Goal: Task Accomplishment & Management: Use online tool/utility

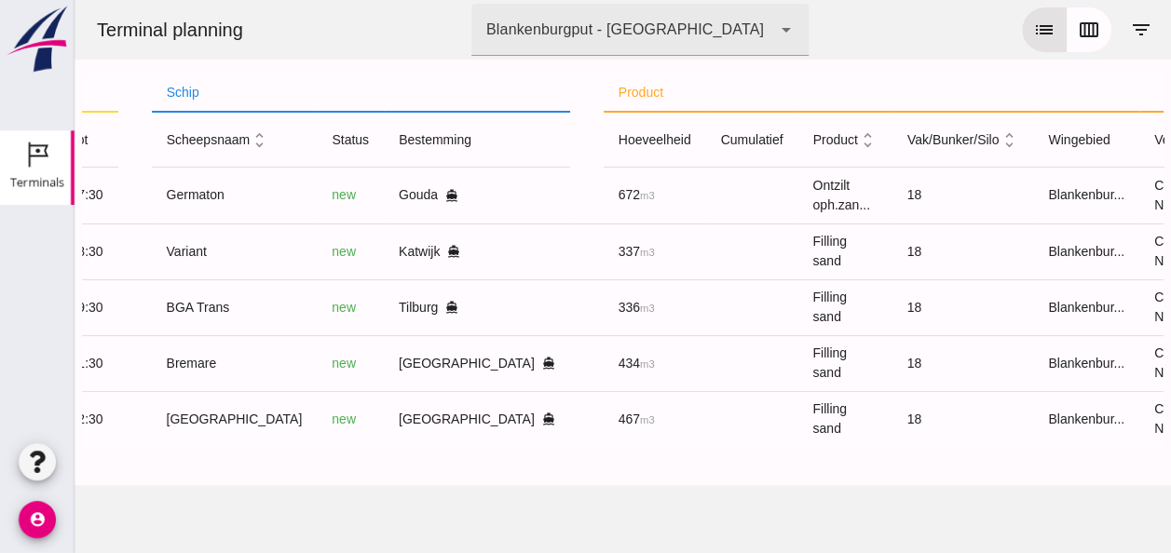
scroll to position [0, 481]
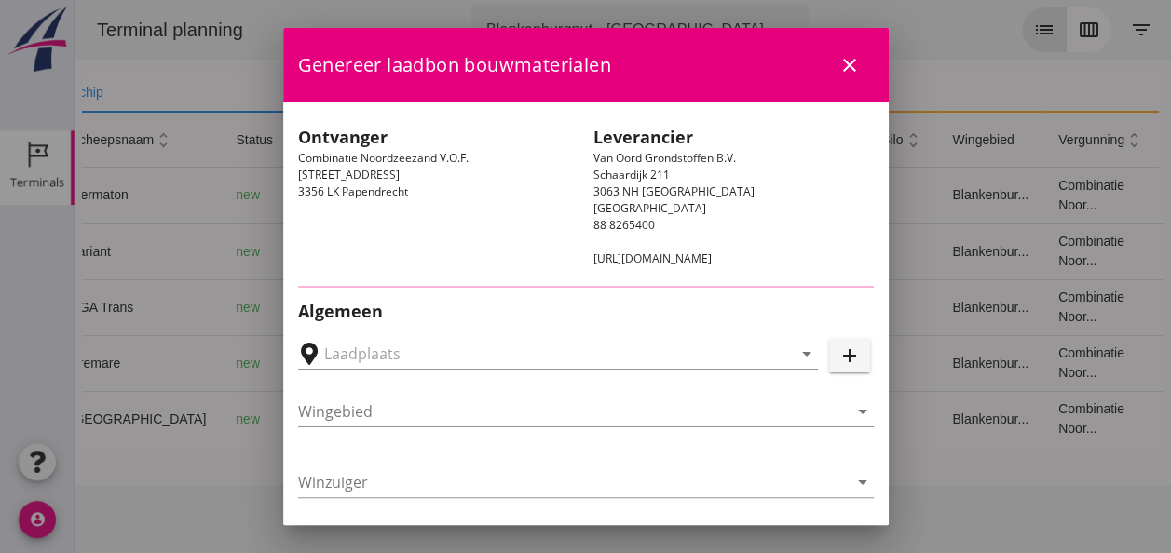
type input "[GEOGRAPHIC_DATA], [GEOGRAPHIC_DATA], [GEOGRAPHIC_DATA]"
type input "Variant"
type input "[PERSON_NAME]"
type input "337"
type input "Ophoogzand (6120)"
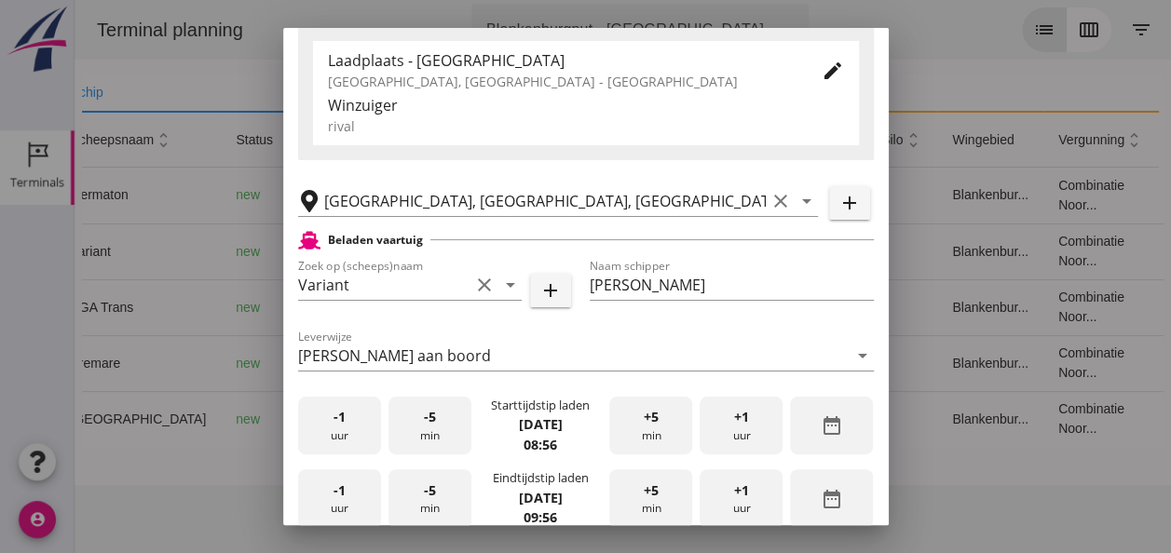
scroll to position [466, 0]
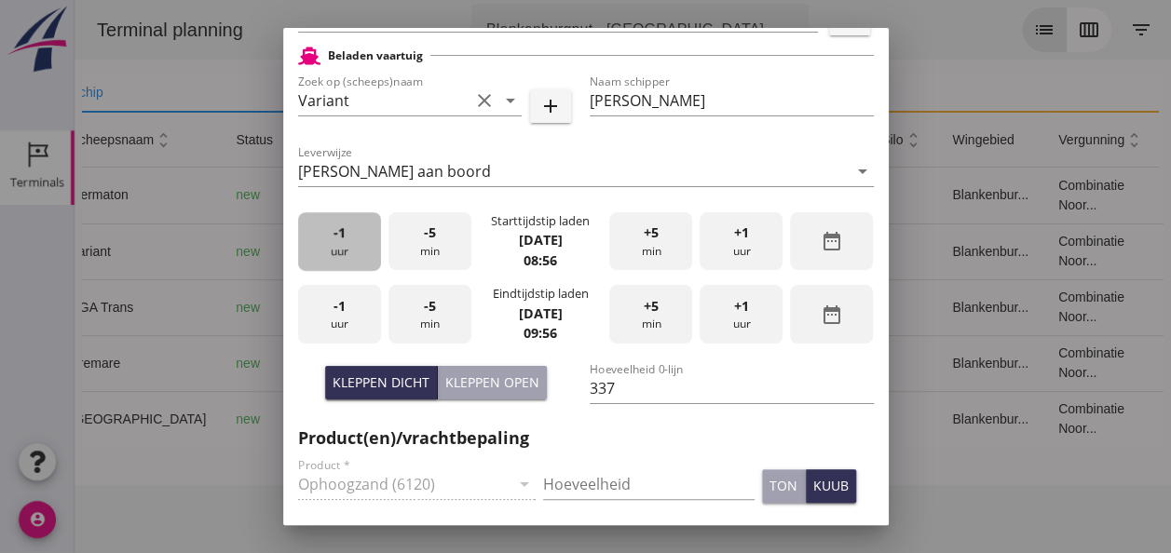
click at [337, 242] on div "-1 uur" at bounding box center [339, 241] width 83 height 59
click at [427, 247] on div "-5 min" at bounding box center [429, 241] width 83 height 59
click at [435, 242] on div "-5 min" at bounding box center [429, 241] width 83 height 59
click at [353, 307] on div "-1 uur" at bounding box center [339, 314] width 83 height 59
drag, startPoint x: 331, startPoint y: 307, endPoint x: 361, endPoint y: 306, distance: 30.8
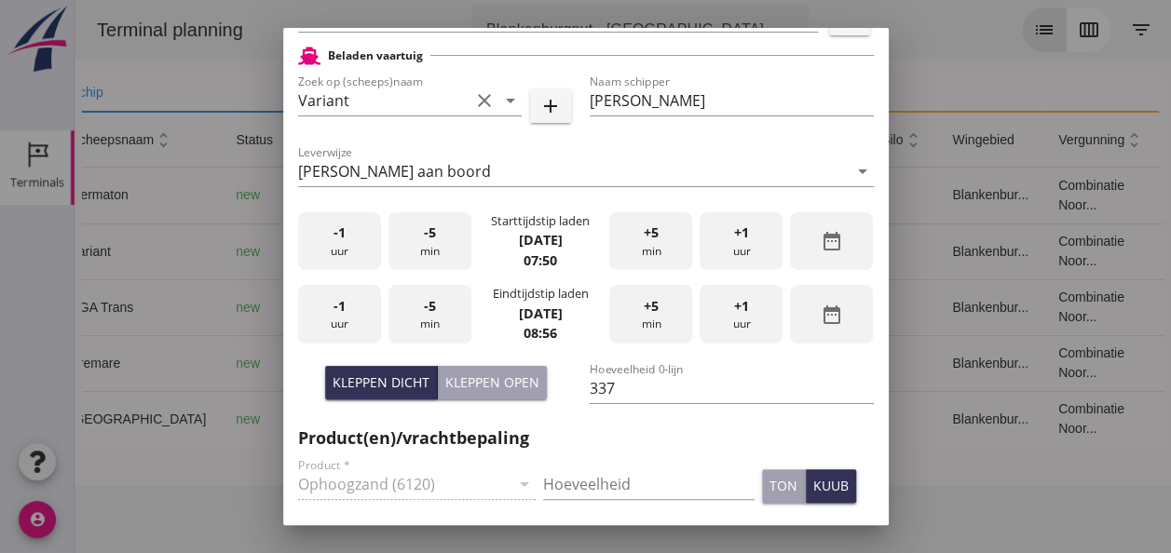
click at [330, 307] on div "-1 uur" at bounding box center [339, 314] width 83 height 59
click at [648, 310] on span "+5" at bounding box center [651, 306] width 15 height 20
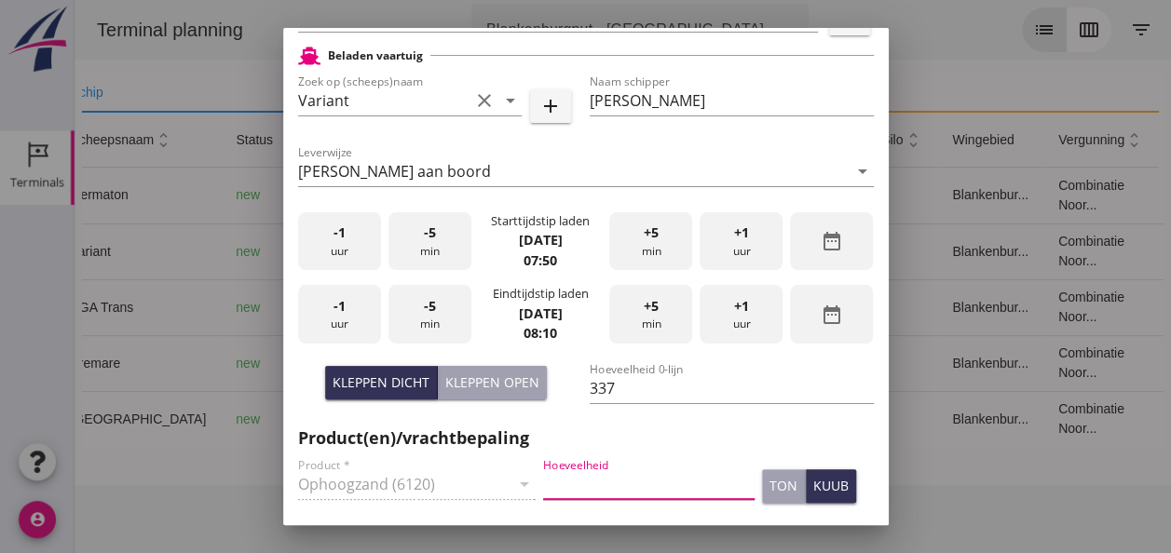
drag, startPoint x: 572, startPoint y: 477, endPoint x: 601, endPoint y: 486, distance: 30.3
click at [572, 477] on input "Hoeveelheid" at bounding box center [648, 484] width 211 height 30
type input "337"
click at [823, 484] on div "kuub" at bounding box center [830, 486] width 35 height 20
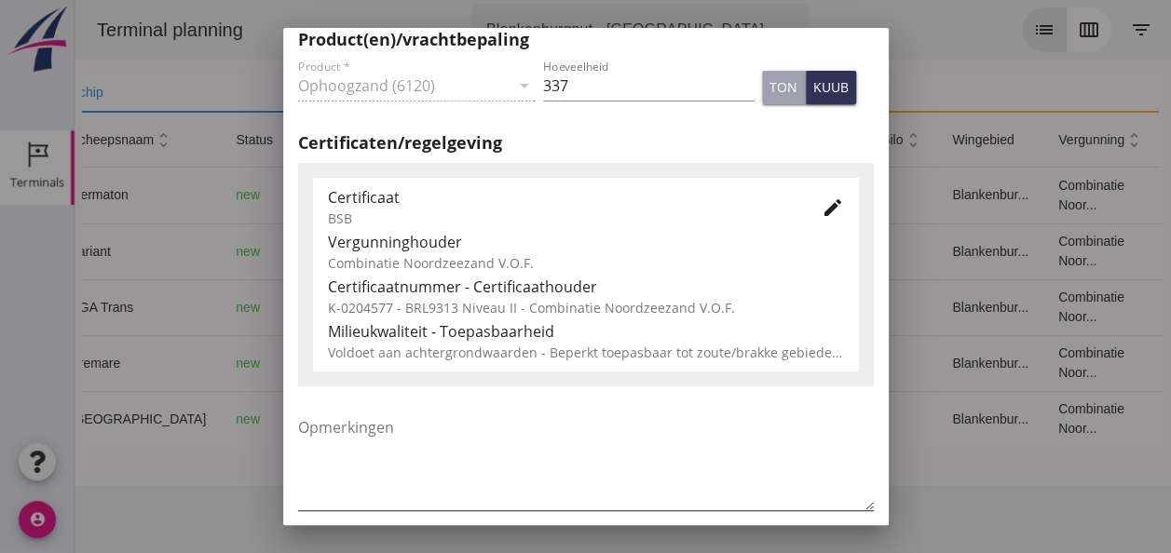
scroll to position [949, 0]
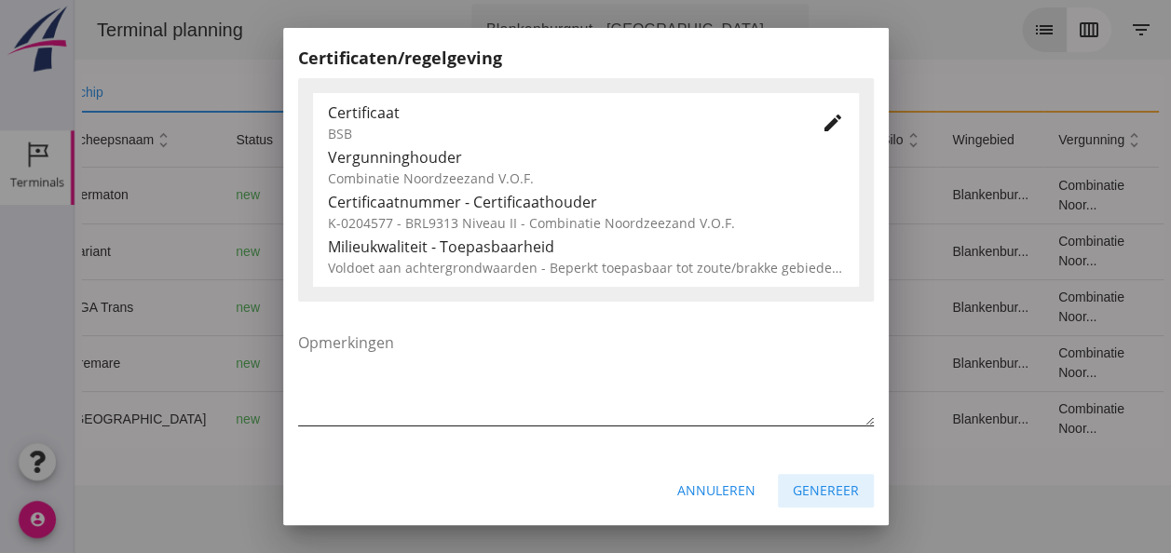
click at [814, 496] on div "Genereer" at bounding box center [826, 491] width 66 height 20
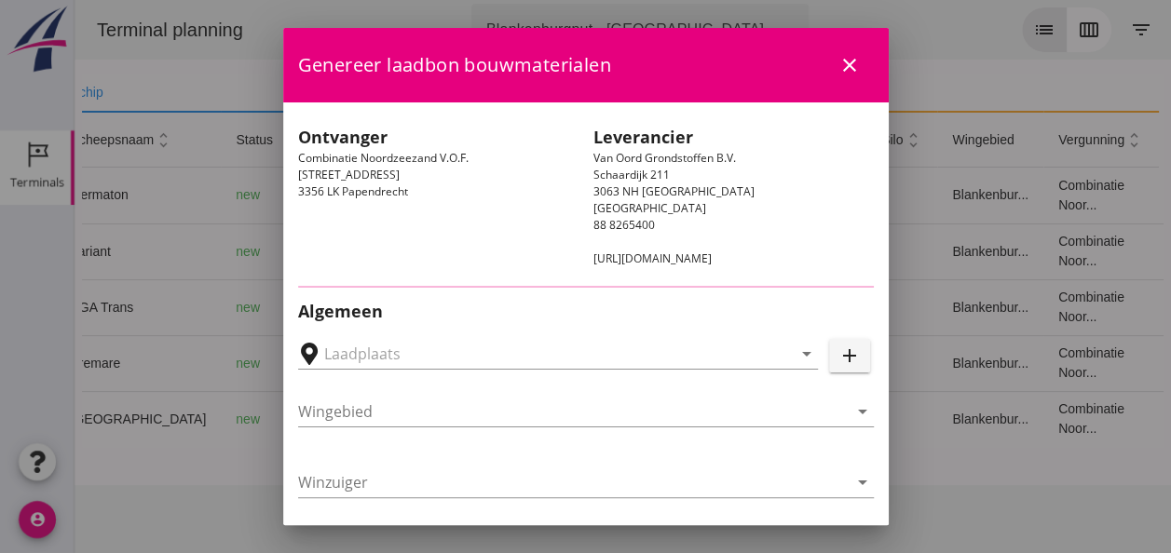
type input "[GEOGRAPHIC_DATA], [GEOGRAPHIC_DATA], [GEOGRAPHIC_DATA]"
type input "BGA Trans"
type input "R Temminck"
type input "336"
type input "Ophoogzand (6120)"
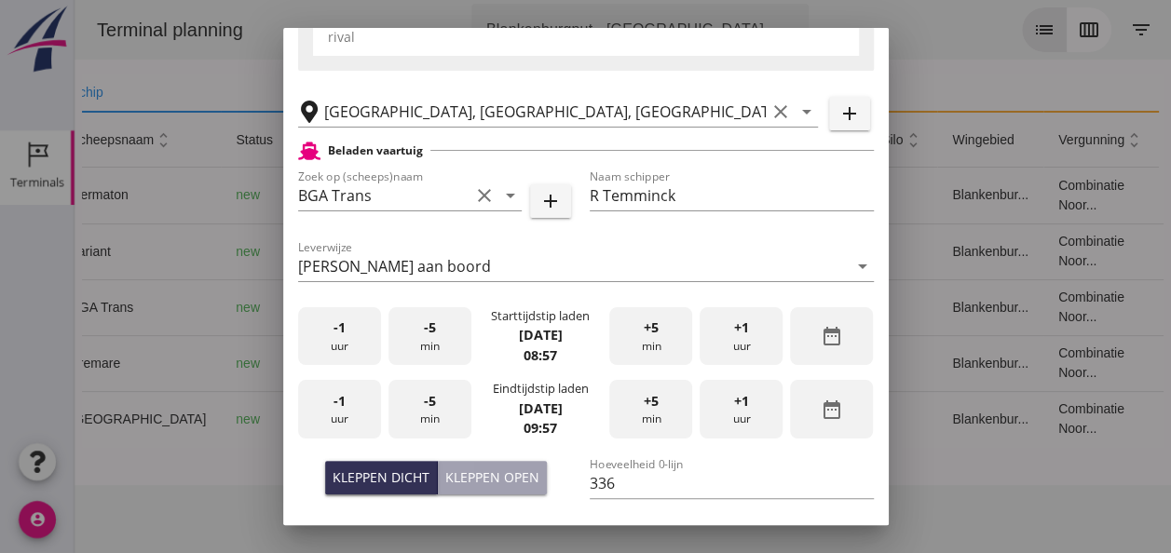
scroll to position [373, 0]
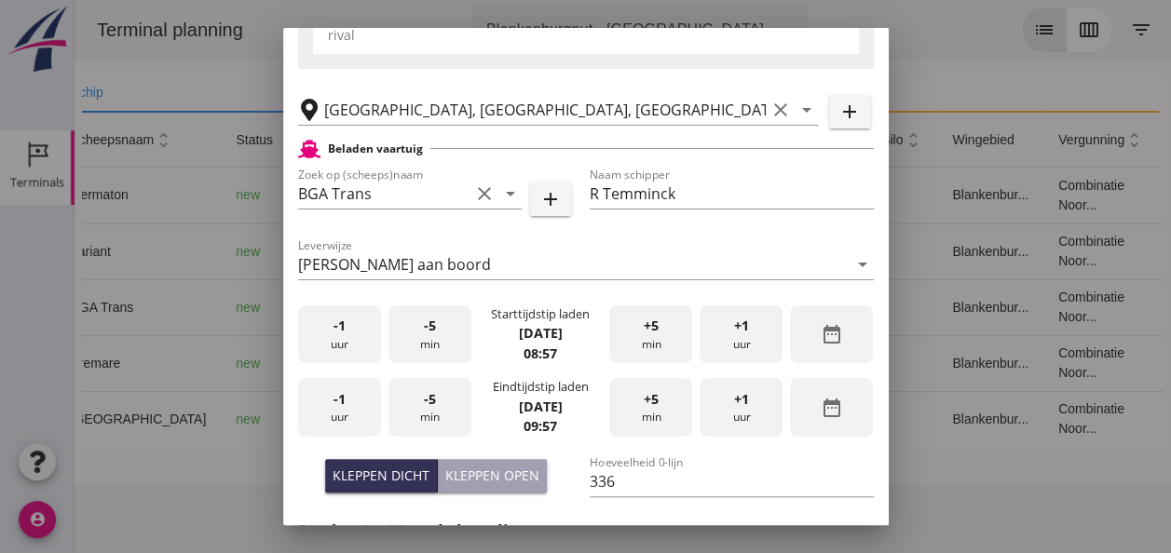
click at [418, 347] on div "-5 min" at bounding box center [429, 335] width 83 height 59
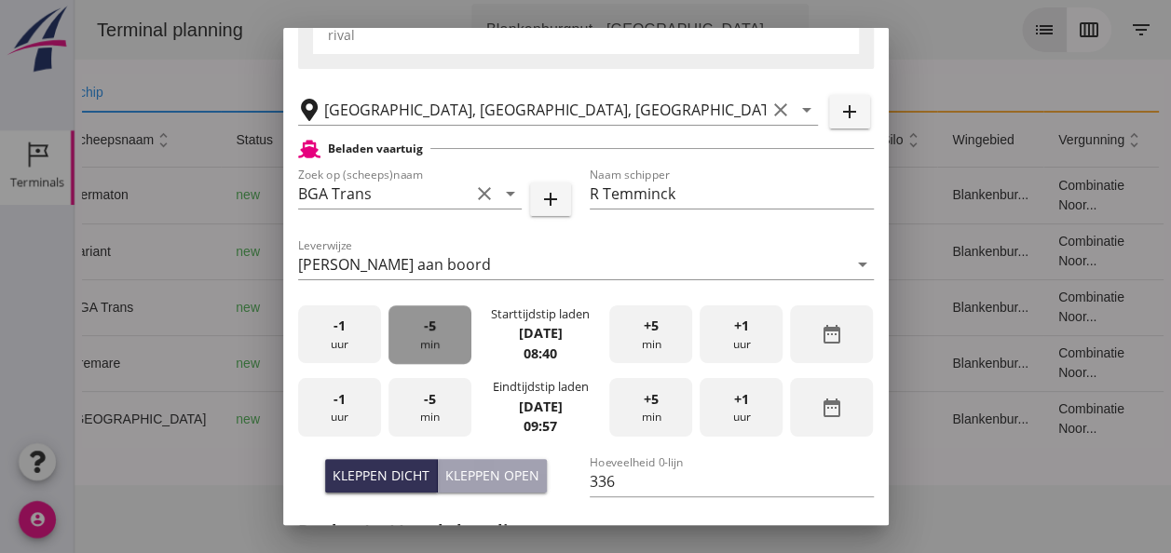
click at [419, 347] on div "-5 min" at bounding box center [429, 335] width 83 height 59
click at [639, 335] on div "+5 min" at bounding box center [650, 335] width 83 height 59
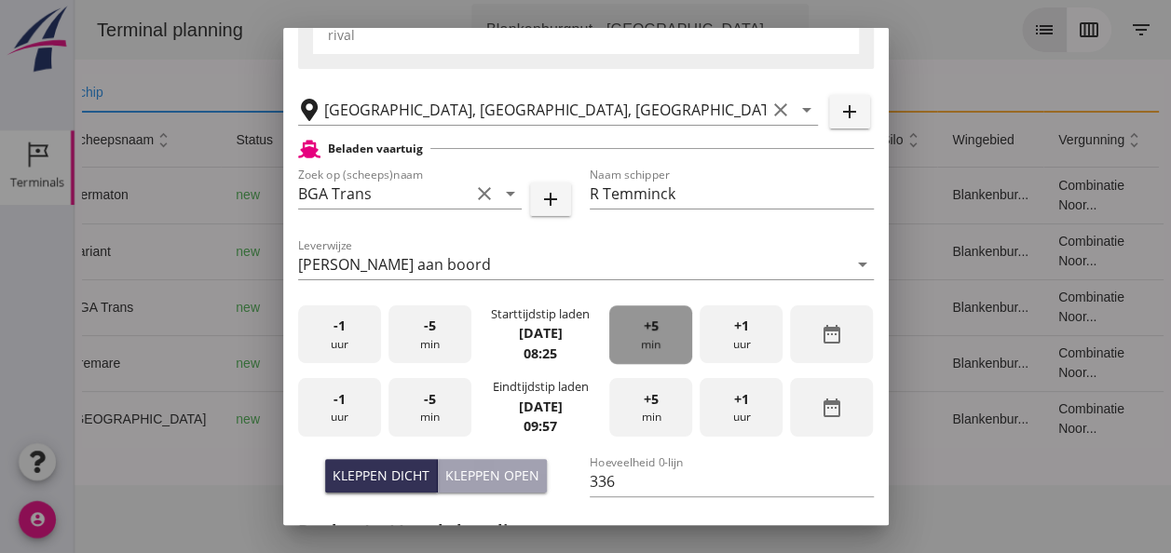
click at [644, 333] on span "+5" at bounding box center [651, 326] width 15 height 20
click at [338, 404] on span "-1" at bounding box center [339, 399] width 12 height 20
click at [439, 405] on div "-5 min" at bounding box center [429, 407] width 83 height 59
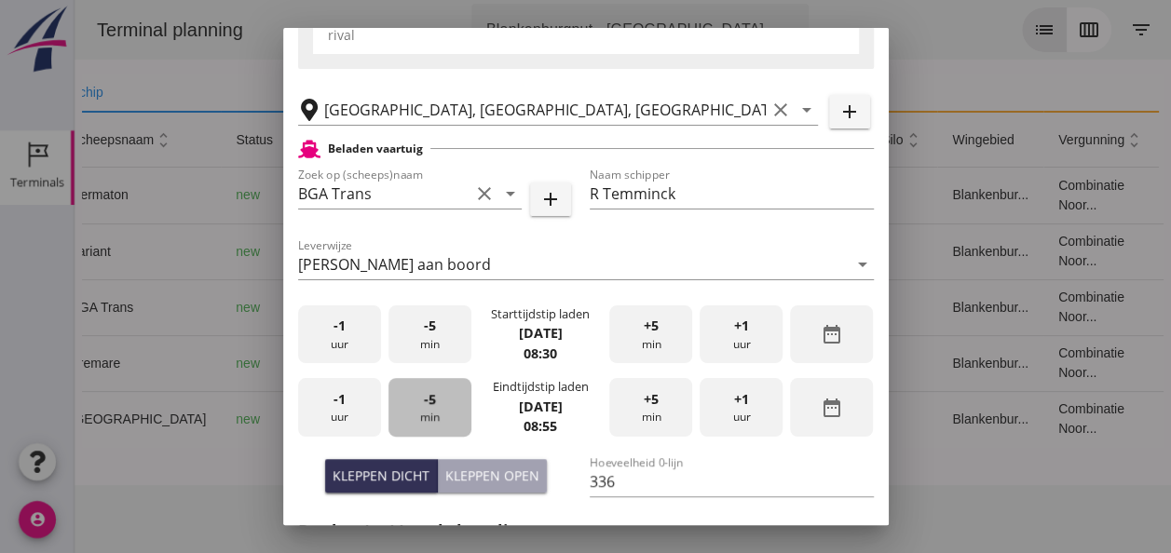
click at [439, 405] on div "-5 min" at bounding box center [429, 407] width 83 height 59
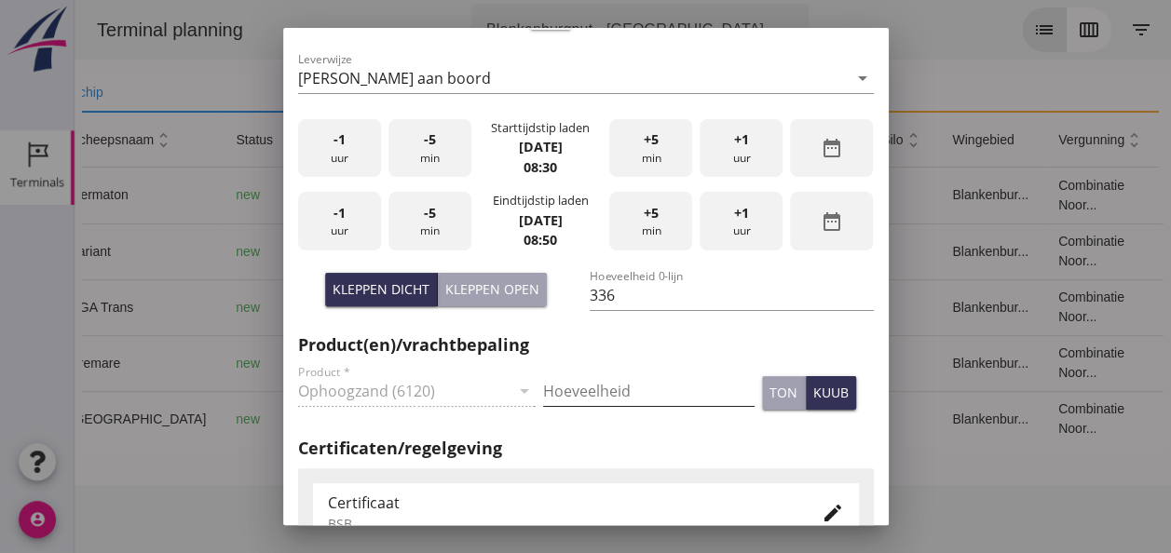
click at [565, 387] on input "Hoeveelheid" at bounding box center [648, 391] width 211 height 30
type input "336"
click at [816, 401] on div "kuub" at bounding box center [830, 393] width 35 height 20
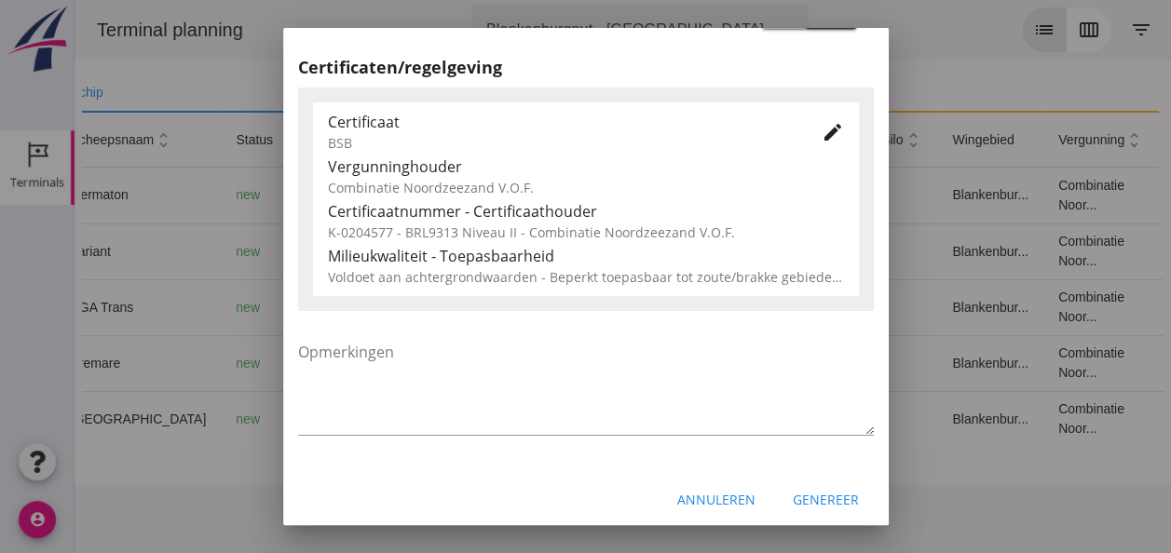
scroll to position [949, 0]
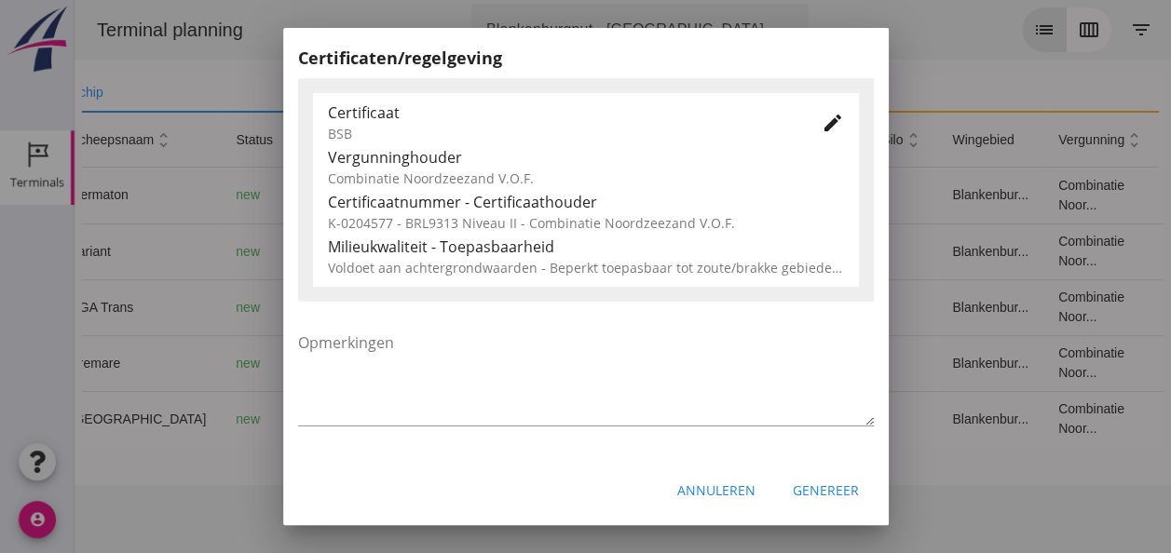
click at [806, 488] on div "Genereer" at bounding box center [826, 491] width 66 height 20
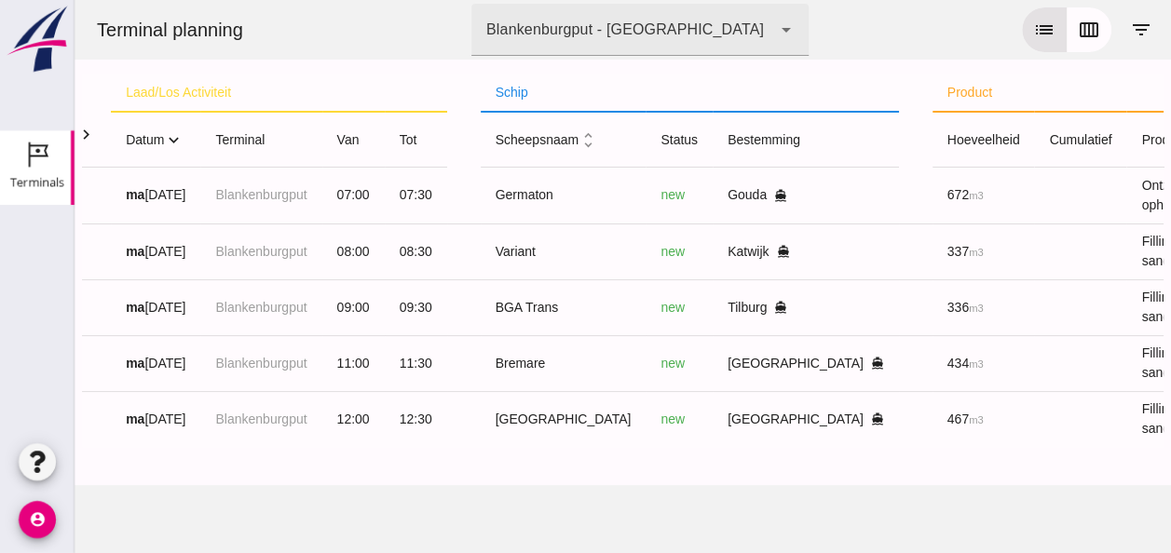
scroll to position [0, 0]
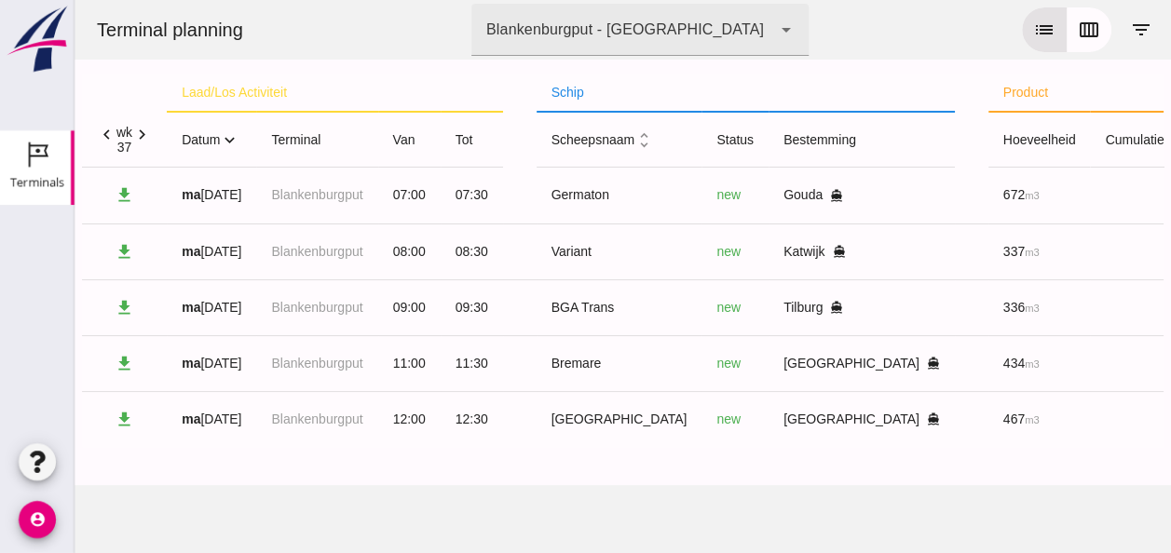
click at [230, 136] on icon "expand_more" at bounding box center [230, 140] width 20 height 20
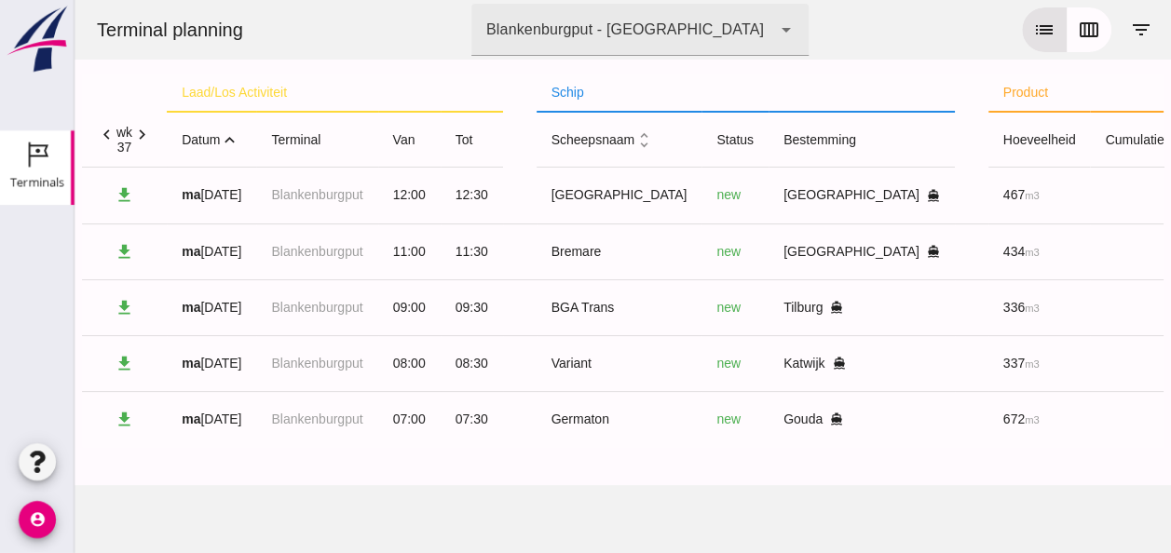
click at [232, 135] on icon "expand_less" at bounding box center [230, 140] width 20 height 20
